Goal: Task Accomplishment & Management: Complete application form

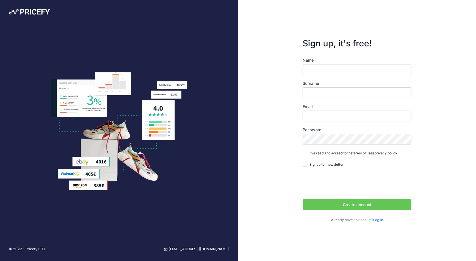
click at [320, 70] on input "Name" at bounding box center [356, 69] width 109 height 11
click at [320, 90] on input "Surname" at bounding box center [356, 93] width 109 height 11
click at [344, 70] on input "[PERSON_NAME]" at bounding box center [356, 69] width 109 height 11
click at [332, 89] on input "Surname" at bounding box center [356, 93] width 109 height 11
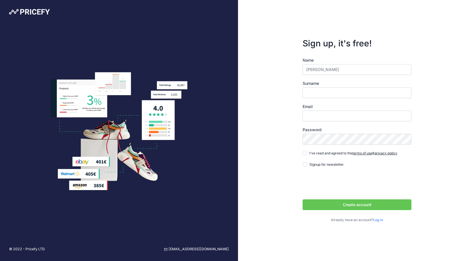
click at [357, 58] on label "Name" at bounding box center [356, 60] width 109 height 6
click at [357, 64] on input "[PERSON_NAME]" at bounding box center [356, 69] width 109 height 11
click at [357, 64] on div "Name Thomas Singletary" at bounding box center [356, 66] width 109 height 18
click at [357, 69] on input "[PERSON_NAME]" at bounding box center [356, 69] width 109 height 11
drag, startPoint x: 324, startPoint y: 83, endPoint x: 298, endPoint y: 82, distance: 25.5
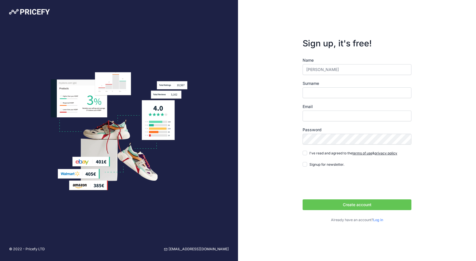
click at [298, 82] on form "Sign up, it's free! Name Thomas Singletary Surname Email Password terms of use …" at bounding box center [356, 130] width 127 height 203
click at [349, 65] on input "[PERSON_NAME]" at bounding box center [356, 69] width 109 height 11
type input "Thomas"
click at [326, 92] on input "Surname" at bounding box center [356, 93] width 109 height 11
type input "s"
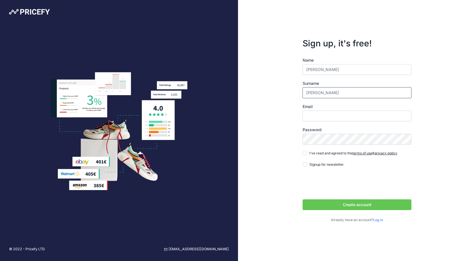
type input "Singletary"
click at [316, 111] on input "Email" at bounding box center [356, 116] width 109 height 11
type input "[EMAIL_ADDRESS][DOMAIN_NAME]"
click at [305, 151] on div "I've read and agreed to the terms of use & privacy policy" at bounding box center [349, 153] width 95 height 6
click at [305, 153] on input "I've read and agreed to the terms of use & privacy policy" at bounding box center [304, 153] width 5 height 5
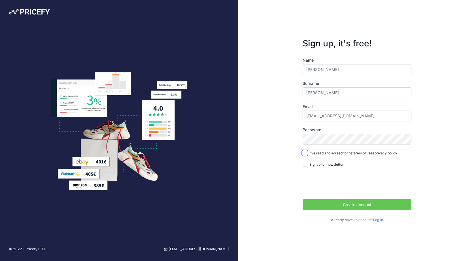
checkbox input "true"
click at [345, 205] on button "Create account" at bounding box center [356, 205] width 109 height 11
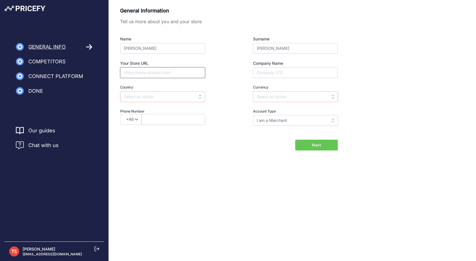
click at [163, 71] on input "Your Store URL" at bounding box center [162, 72] width 85 height 11
type input "https://www.singletarys.shop"
click at [229, 73] on div "Name Thomas Surname Singletary Your Store URL https://www.singletarys.shop Comp…" at bounding box center [228, 81] width 217 height 90
click at [273, 71] on input "Company Name" at bounding box center [295, 72] width 85 height 11
type input "Singletary's Second Chances"
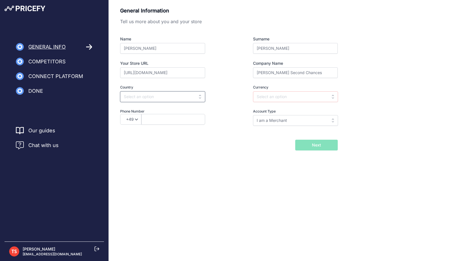
click at [162, 93] on input "text" at bounding box center [162, 96] width 85 height 11
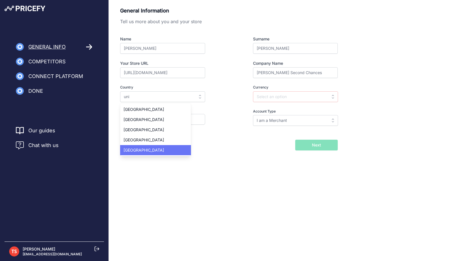
click at [150, 151] on div "United States" at bounding box center [155, 150] width 71 height 10
type input "United States"
type input "USD"
select select "1"
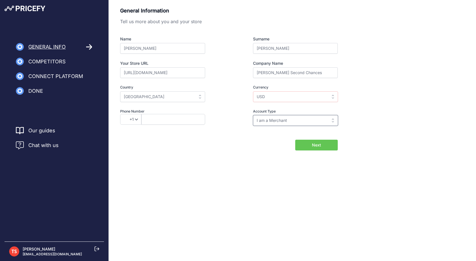
click at [296, 120] on input "I am a Merchant" at bounding box center [295, 120] width 85 height 11
click at [296, 120] on input "text" at bounding box center [295, 120] width 85 height 11
type input "I am a Merchant"
click at [164, 117] on input "text" at bounding box center [173, 119] width 64 height 11
click at [239, 143] on div "Back I will import my catalog later Next" at bounding box center [228, 145] width 217 height 11
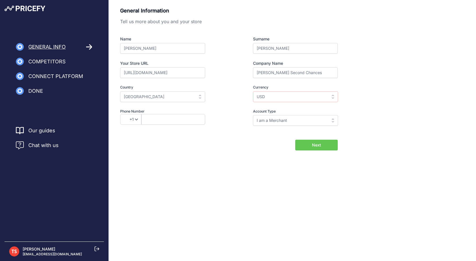
click at [307, 144] on button "Next" at bounding box center [316, 145] width 42 height 11
click at [184, 121] on input "text" at bounding box center [173, 119] width 64 height 11
type input "726-230-9234"
click at [304, 145] on button "Next" at bounding box center [316, 145] width 42 height 11
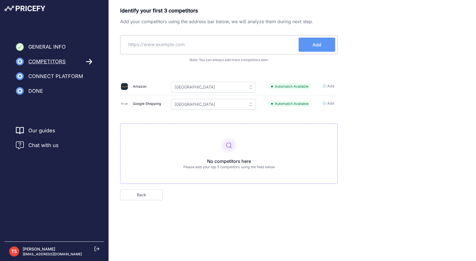
click at [178, 46] on input "text" at bounding box center [211, 45] width 176 height 14
type input "Ebay"
click at [317, 46] on span "Add" at bounding box center [316, 44] width 9 height 7
click at [128, 47] on input "text" at bounding box center [211, 45] width 176 height 14
type input "https://www.ebay.com"
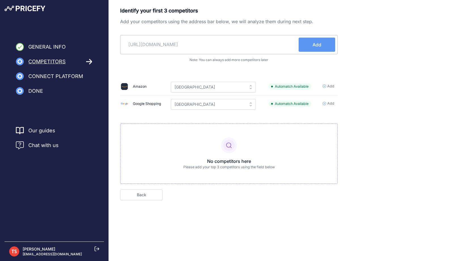
click at [328, 46] on button "Add" at bounding box center [316, 45] width 37 height 14
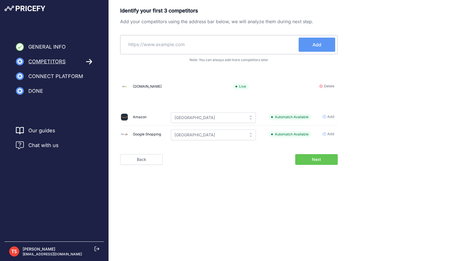
click at [229, 44] on input "text" at bounding box center [211, 45] width 176 height 14
type input "https://poshmark.com"
click at [314, 49] on button "Add" at bounding box center [316, 45] width 37 height 14
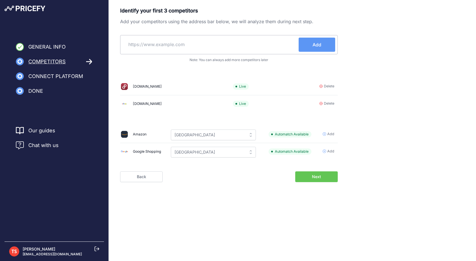
click at [191, 43] on input "text" at bounding box center [211, 45] width 176 height 14
type input "w"
type input "https://www.facebook.com"
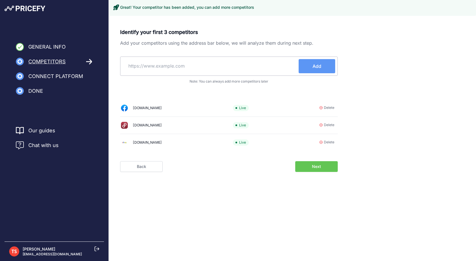
click at [320, 166] on span "Next" at bounding box center [316, 167] width 9 height 6
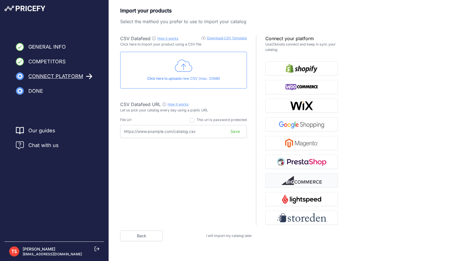
click at [298, 179] on img "button" at bounding box center [301, 180] width 40 height 9
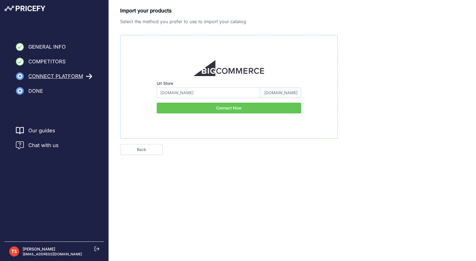
click at [232, 105] on button "Connect Now" at bounding box center [229, 108] width 144 height 11
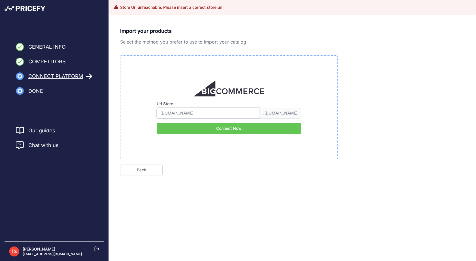
click at [214, 114] on input "[DOMAIN_NAME]" at bounding box center [208, 113] width 103 height 11
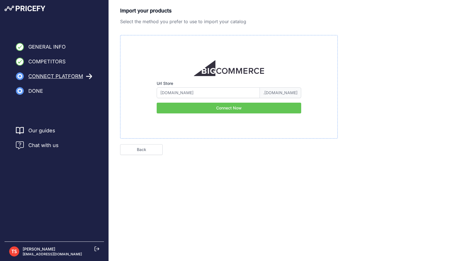
click at [284, 91] on span ".[DOMAIN_NAME]" at bounding box center [280, 93] width 41 height 11
click at [191, 92] on input "[DOMAIN_NAME]" at bounding box center [208, 93] width 103 height 11
click at [160, 93] on input "[DOMAIN_NAME]" at bounding box center [208, 93] width 103 height 11
click at [213, 92] on input "singletarys.shopwww." at bounding box center [208, 93] width 103 height 11
click at [159, 91] on input "[DOMAIN_NAME]" at bounding box center [208, 93] width 103 height 11
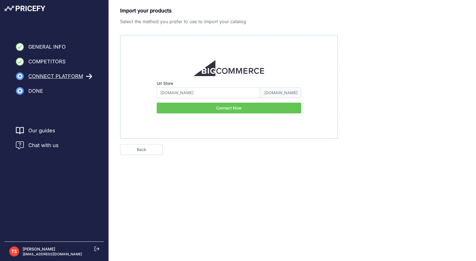
click at [234, 110] on button "Connect Now" at bounding box center [229, 108] width 144 height 11
click at [163, 93] on input "[DOMAIN_NAME]" at bounding box center [208, 93] width 103 height 11
click at [159, 91] on input "[DOMAIN_NAME]" at bounding box center [208, 93] width 103 height 11
click at [224, 109] on button "Connect Now" at bounding box center [229, 108] width 144 height 11
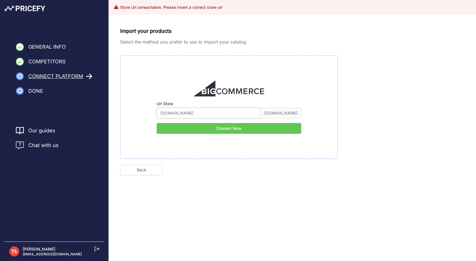
click at [161, 113] on input "singletarys.shop" at bounding box center [208, 113] width 103 height 11
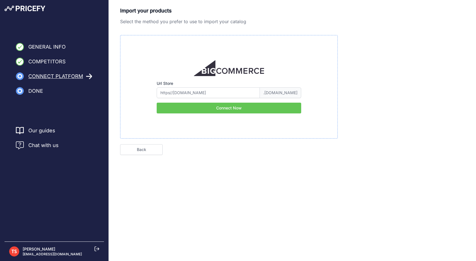
type input "https//singletarys.shop"
click at [187, 110] on button "Connect Now" at bounding box center [229, 108] width 144 height 11
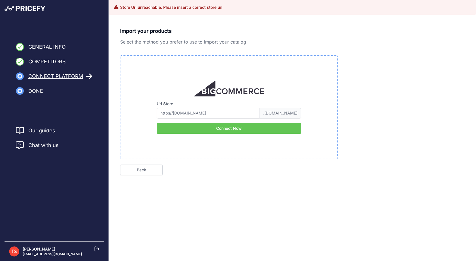
click at [266, 113] on span ".[DOMAIN_NAME]" at bounding box center [280, 113] width 41 height 11
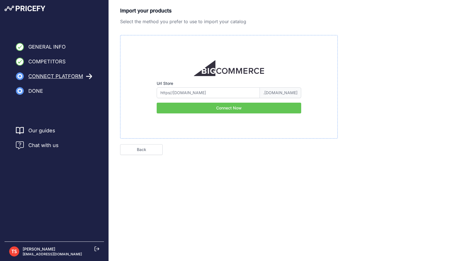
click at [72, 78] on span "Connect Platform" at bounding box center [55, 76] width 55 height 8
click at [232, 108] on button "Connect Now" at bounding box center [229, 108] width 144 height 11
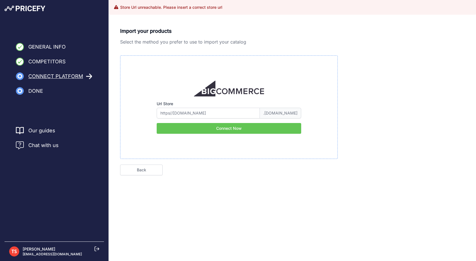
click at [65, 46] on span "General Info" at bounding box center [46, 47] width 37 height 8
click at [144, 169] on link "Back" at bounding box center [141, 170] width 42 height 11
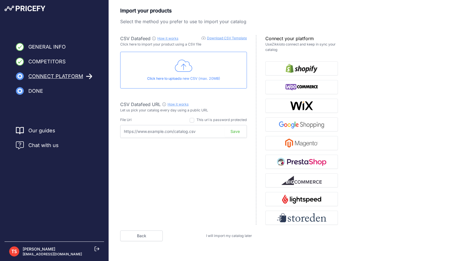
click at [220, 131] on input "text" at bounding box center [183, 131] width 127 height 13
click at [296, 182] on img "button" at bounding box center [301, 180] width 40 height 9
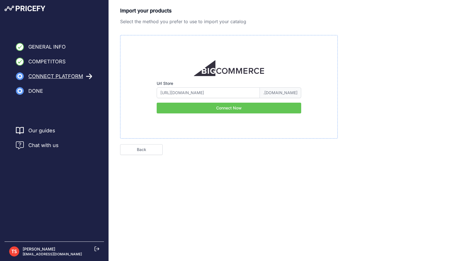
type input "[DOMAIN_NAME]"
click at [227, 107] on button "Connect Now" at bounding box center [229, 108] width 144 height 11
